Goal: Download file/media

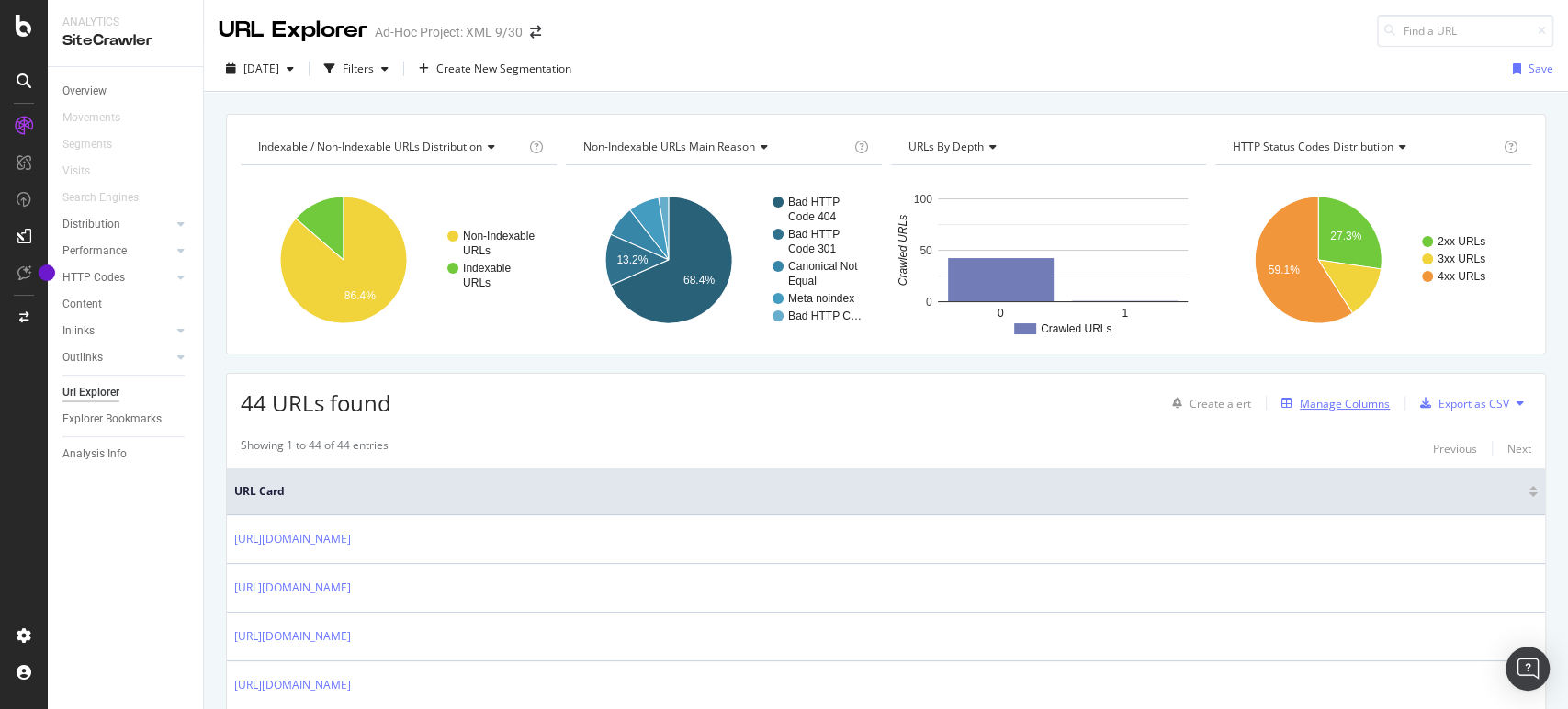
click at [1330, 402] on div "Manage Columns" at bounding box center [1345, 403] width 90 height 15
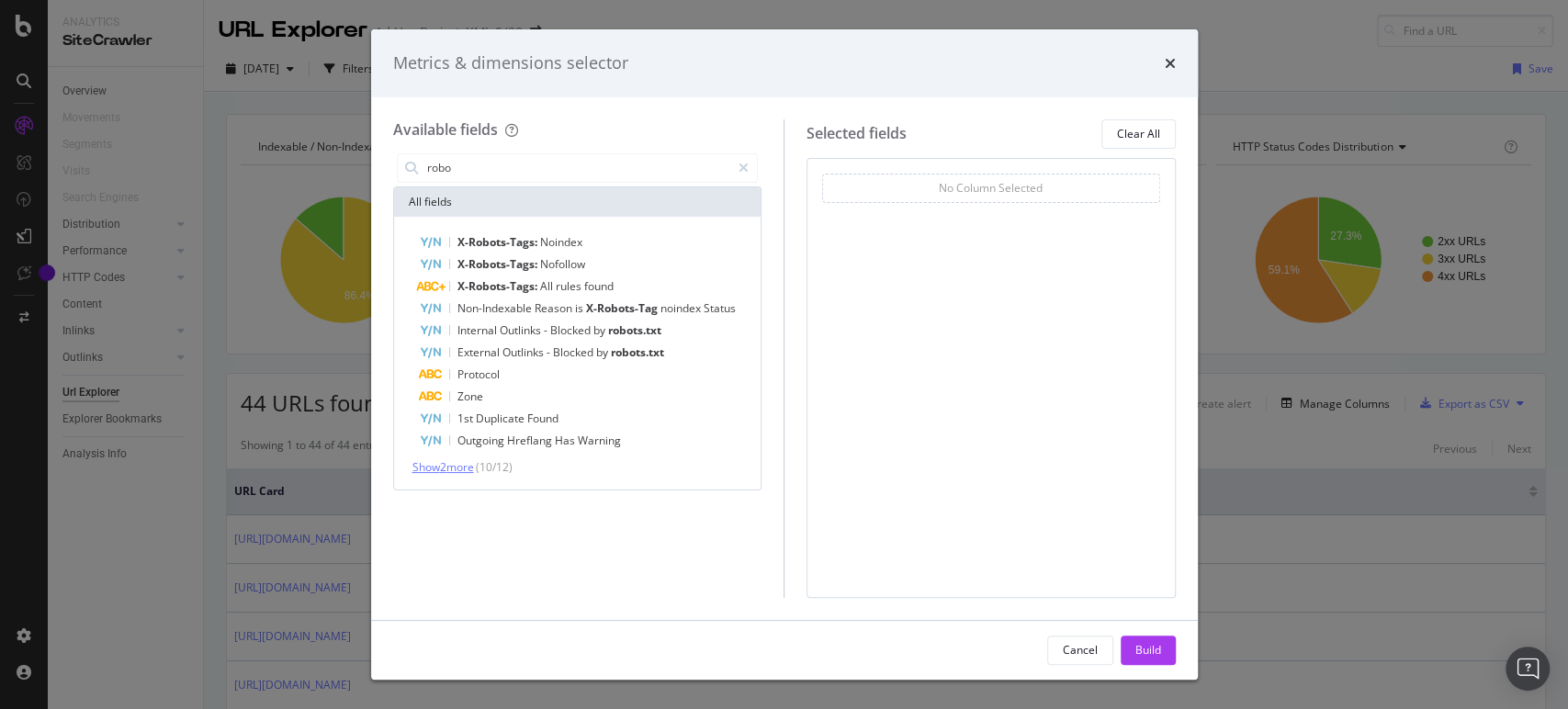
type input "robo"
click at [465, 464] on span "Show 2 more" at bounding box center [443, 467] width 62 height 15
click at [742, 167] on icon "modal" at bounding box center [743, 167] width 11 height 12
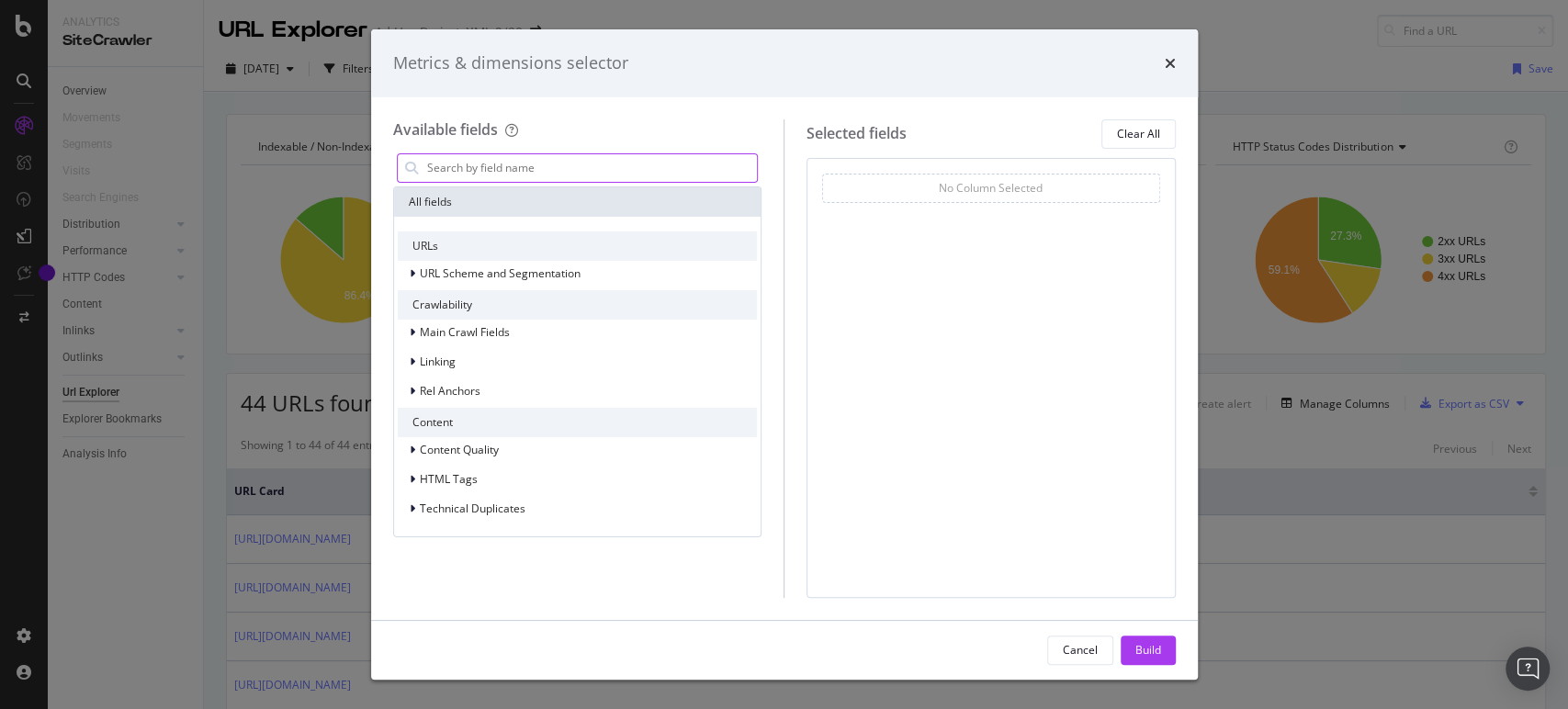
click at [678, 167] on input "modal" at bounding box center [591, 168] width 333 height 28
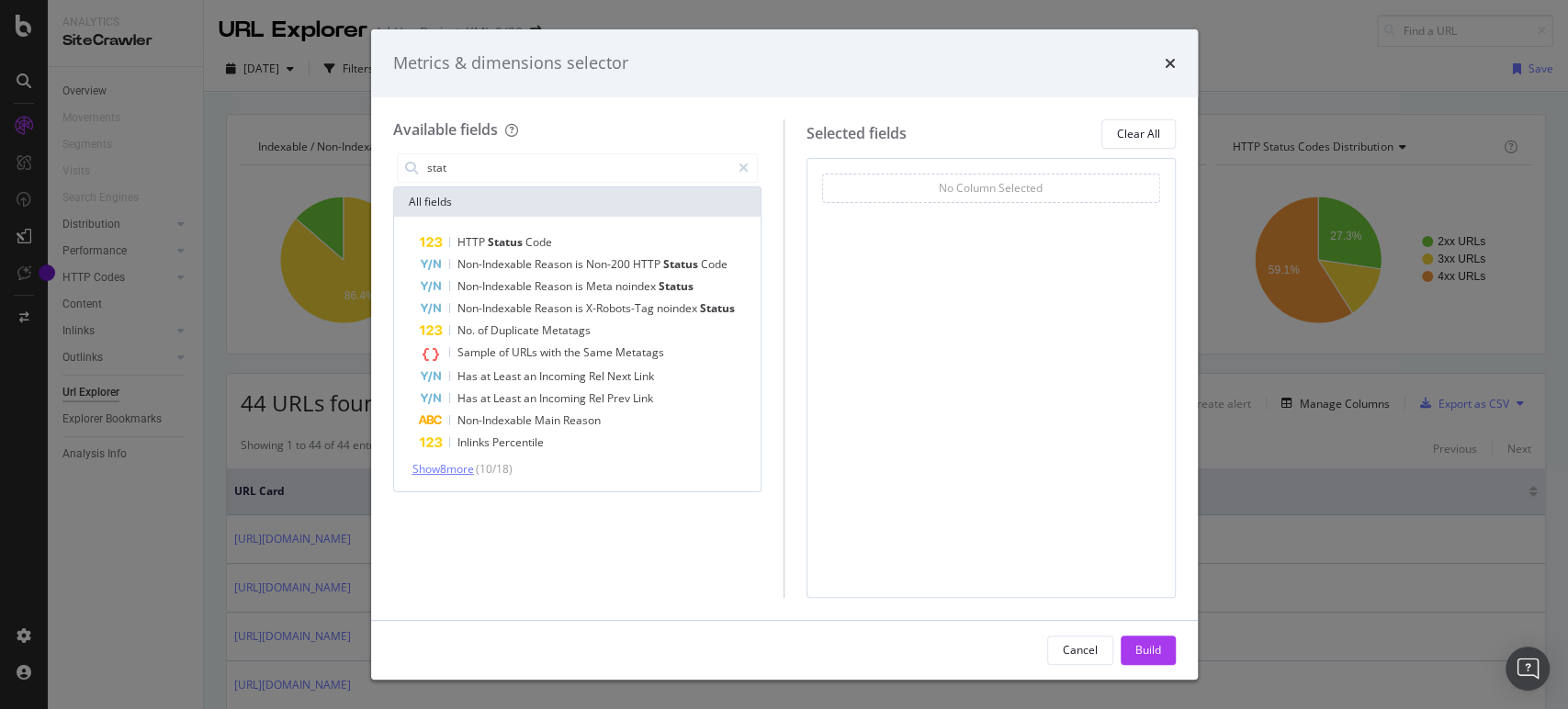
click at [448, 470] on span "Show 8 more" at bounding box center [443, 469] width 62 height 15
click at [483, 159] on input "stat" at bounding box center [578, 168] width 306 height 28
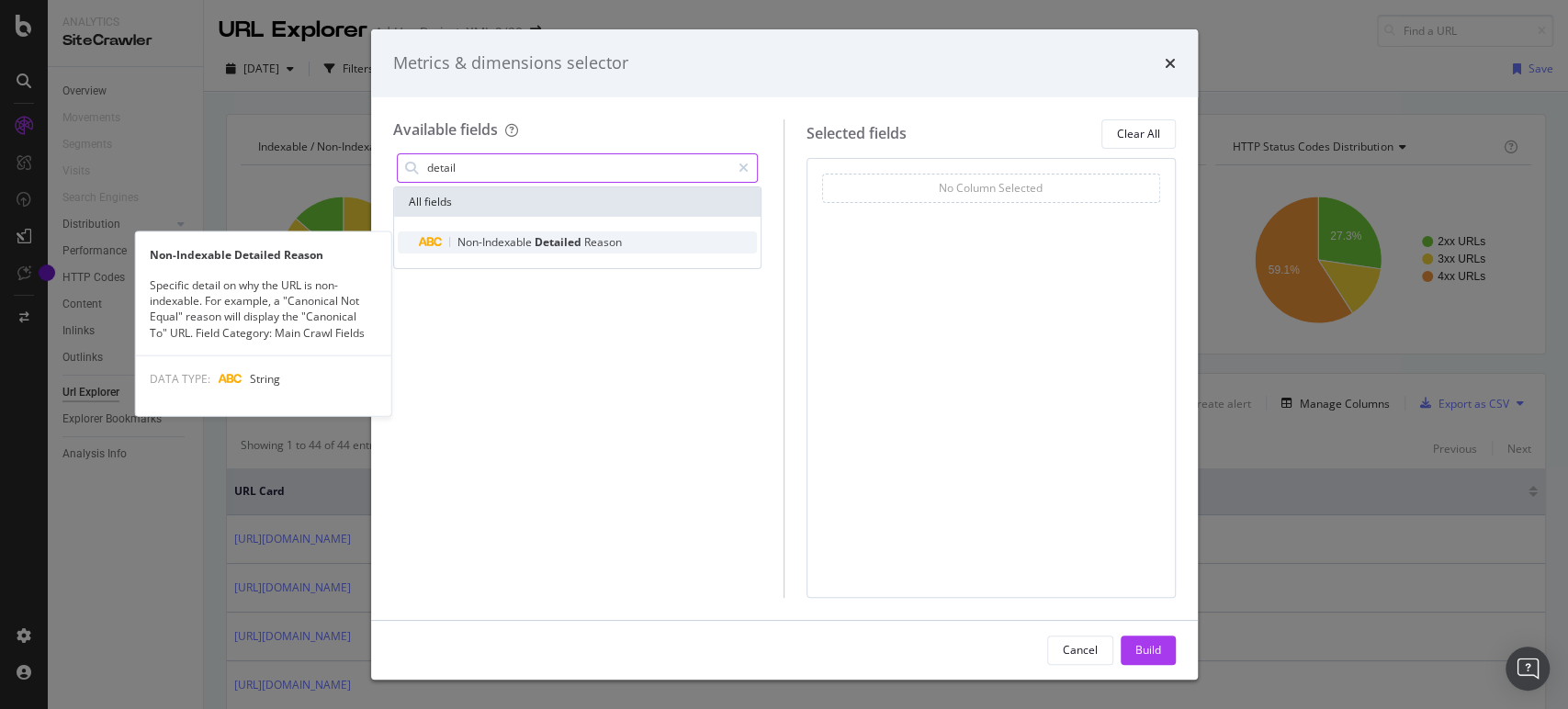
type input "detail"
click at [546, 238] on span "Detailed" at bounding box center [560, 242] width 50 height 15
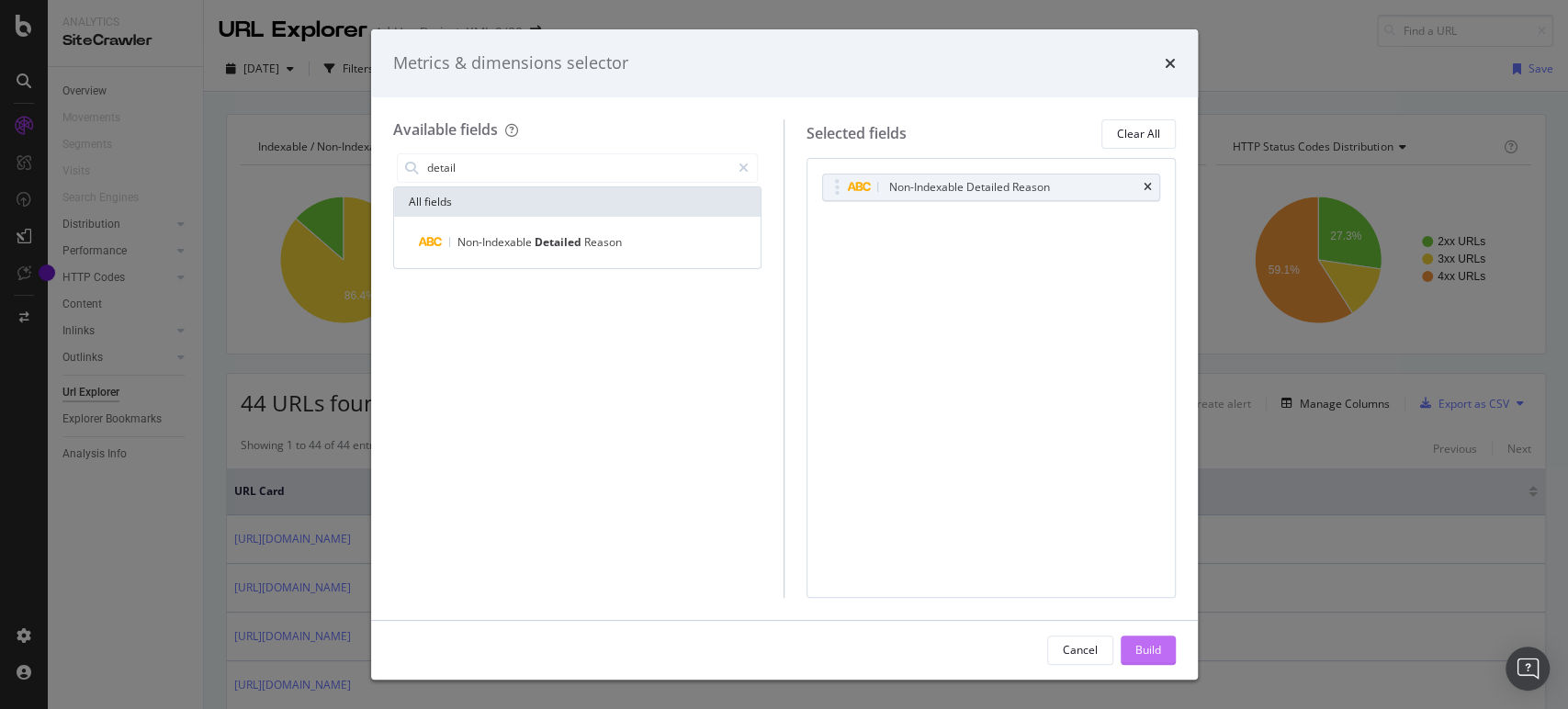
click at [1145, 651] on div "Build" at bounding box center [1148, 649] width 26 height 15
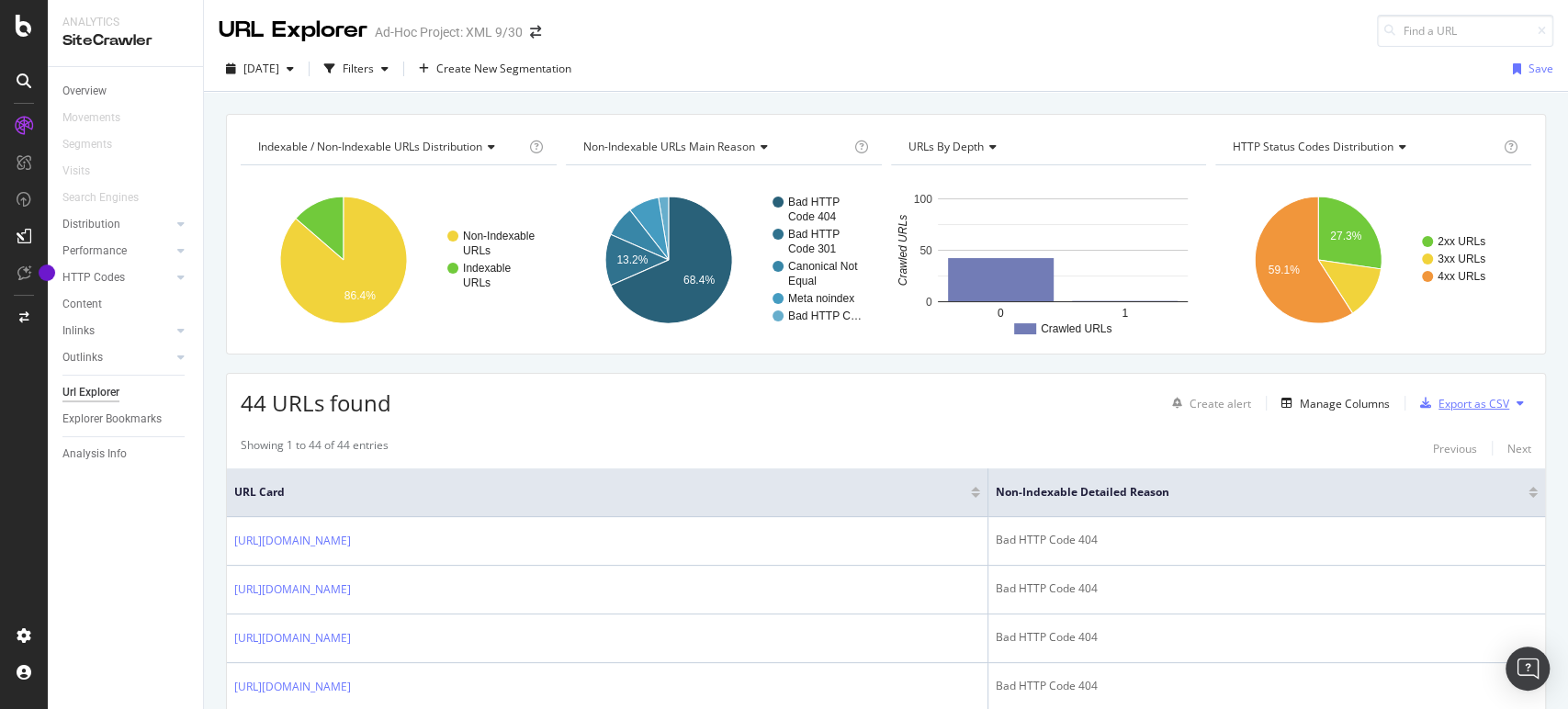
click at [1459, 402] on div "Export as CSV" at bounding box center [1474, 403] width 71 height 15
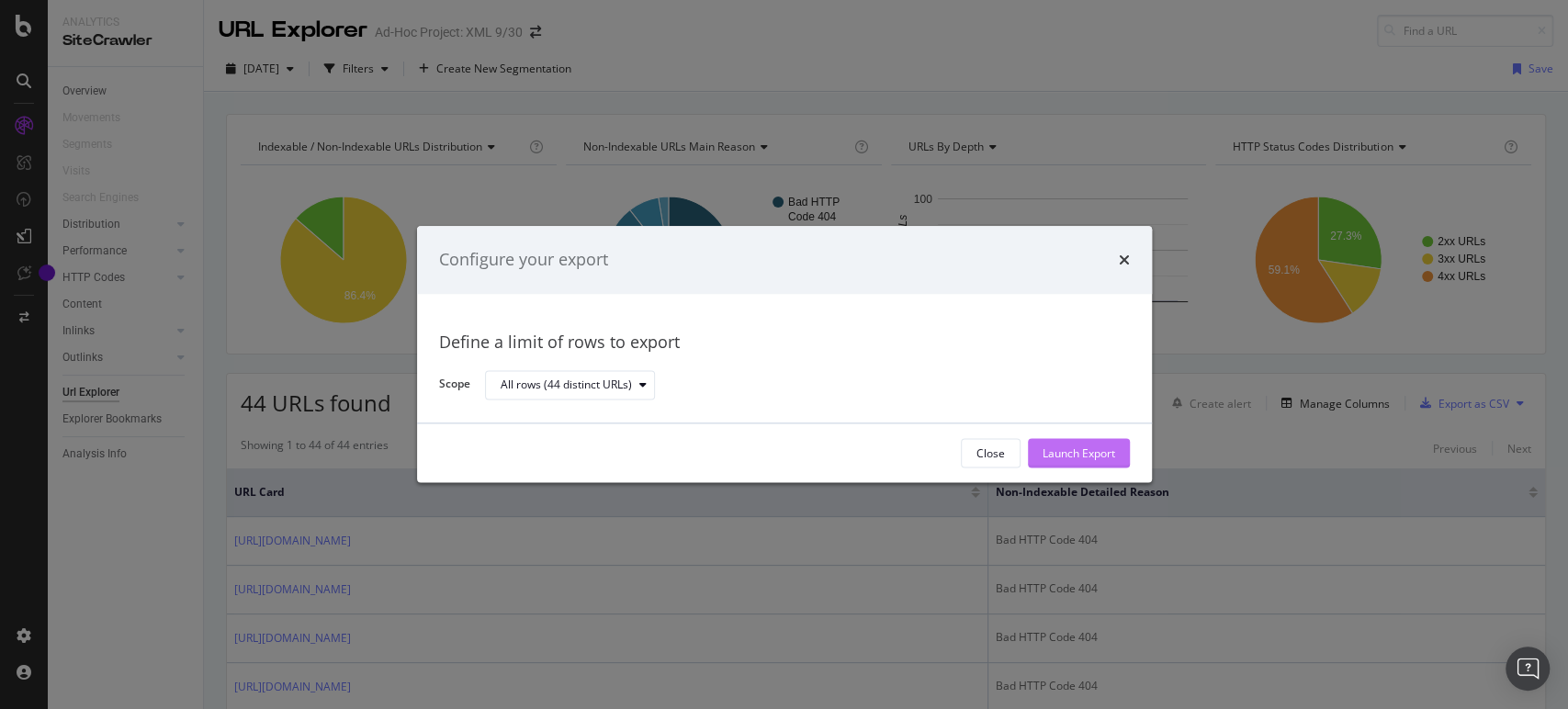
click at [1090, 451] on div "Launch Export" at bounding box center [1078, 452] width 72 height 15
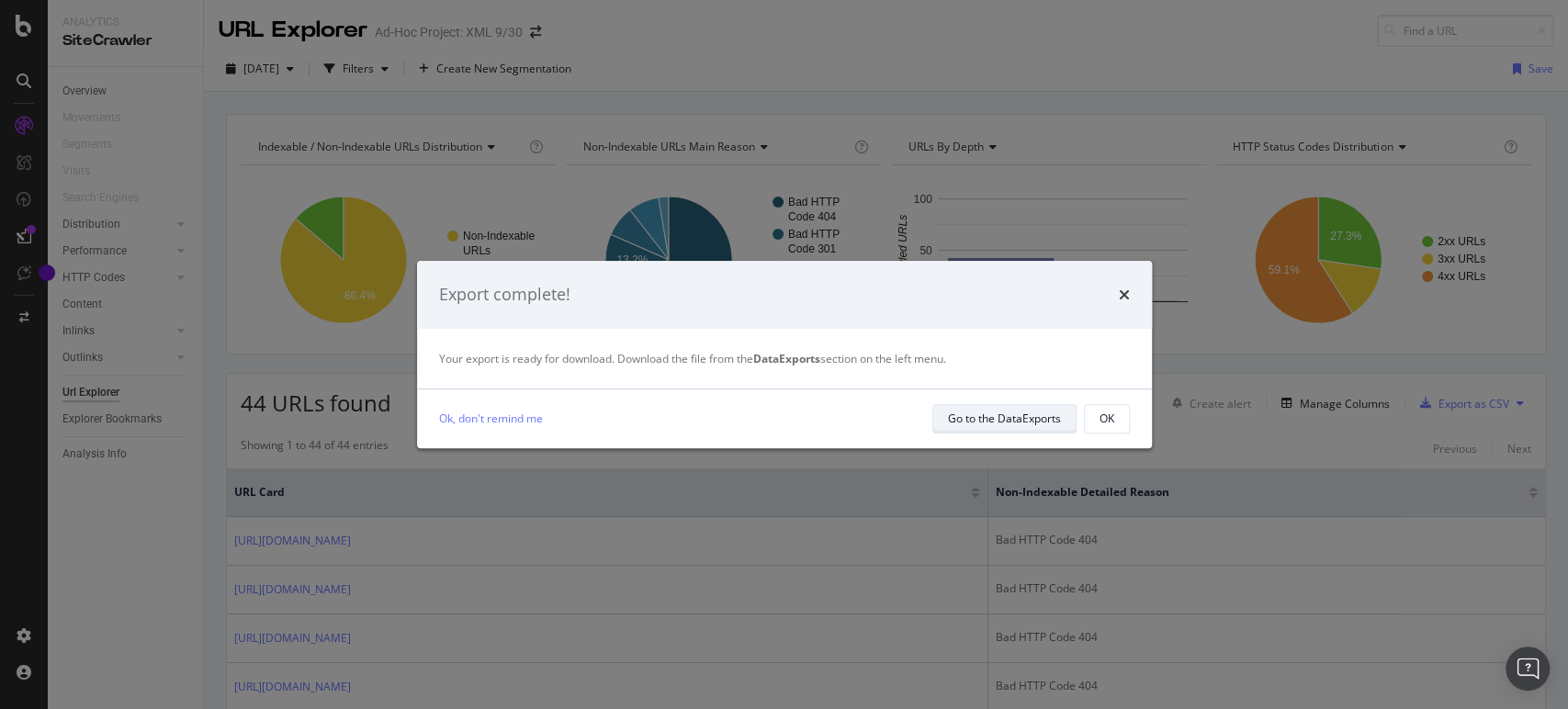
click at [1030, 410] on div "Go to the DataExports" at bounding box center [1005, 418] width 113 height 15
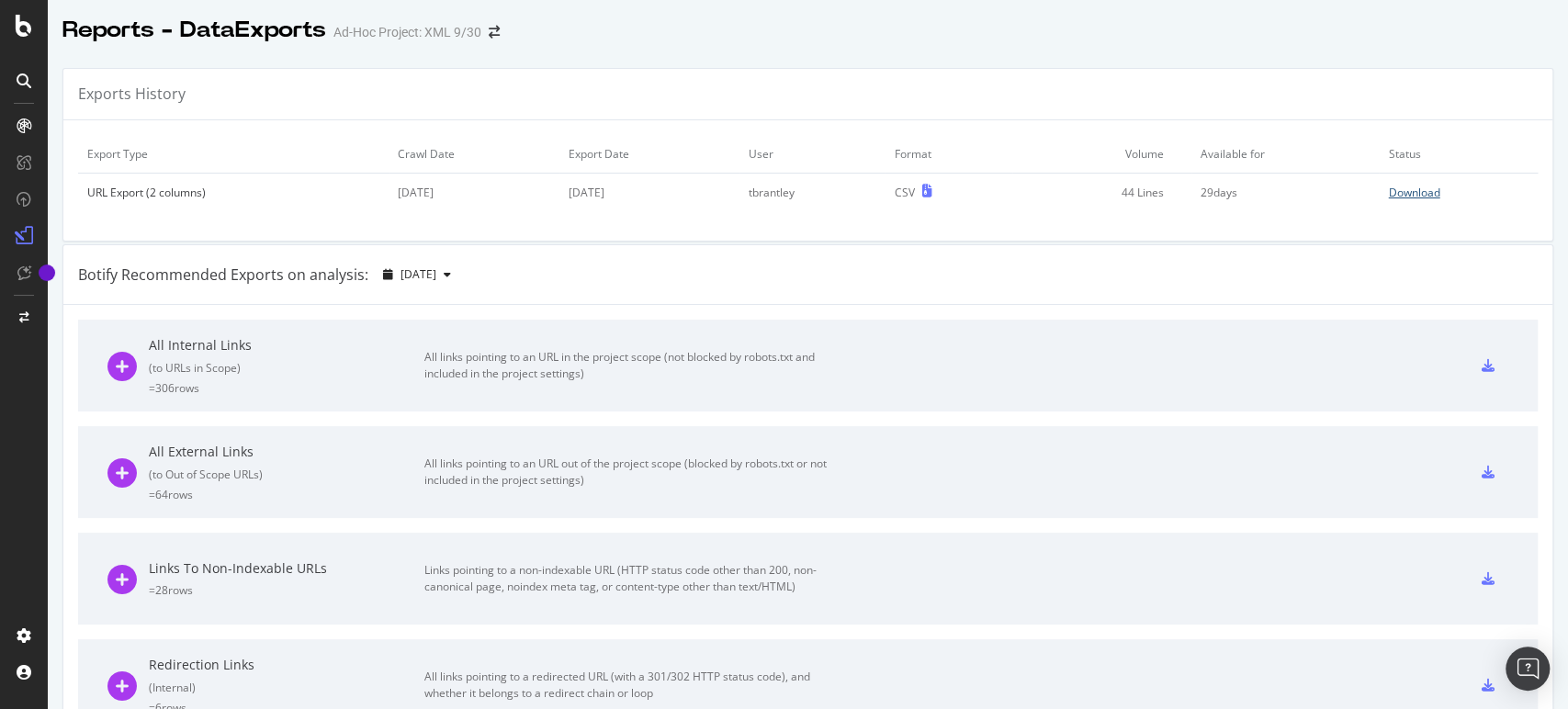
click at [1404, 188] on div "Download" at bounding box center [1414, 192] width 52 height 15
